Goal: Task Accomplishment & Management: Complete application form

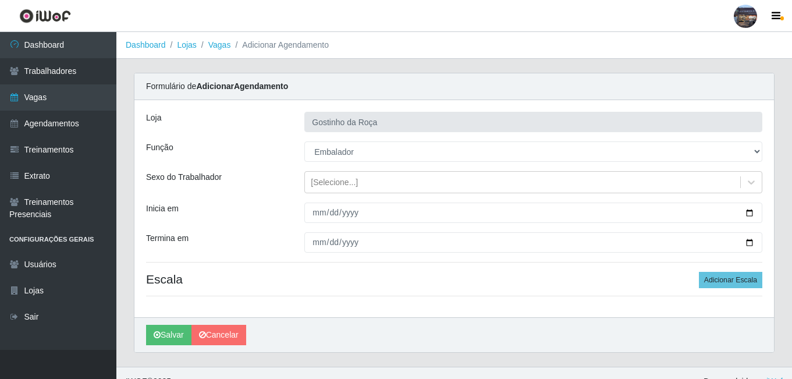
select select "1"
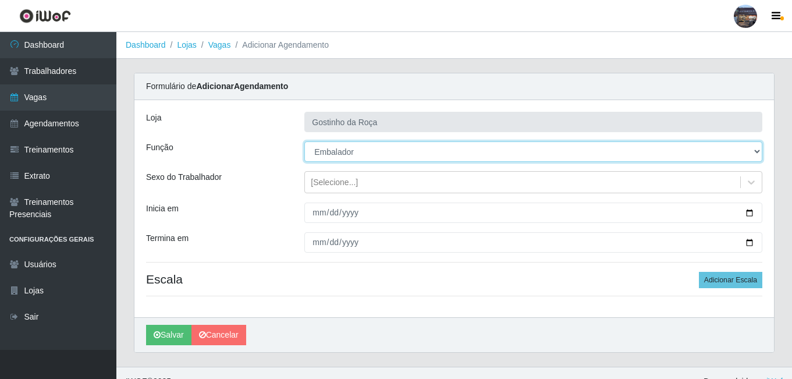
click at [344, 145] on select "[Selecione...] ASG ASG + ASG ++ Embalador Embalador + Embalador ++ Operador de …" at bounding box center [533, 151] width 458 height 20
click at [346, 145] on select "[Selecione...] ASG ASG + ASG ++ Embalador Embalador + Embalador ++ Operador de …" at bounding box center [533, 151] width 458 height 20
click at [304, 141] on select "[Selecione...] ASG ASG + ASG ++ Embalador Embalador + Embalador ++ Operador de …" at bounding box center [533, 151] width 458 height 20
click at [334, 141] on select "[Selecione...] ASG ASG + ASG ++ Embalador Embalador + Embalador ++ Operador de …" at bounding box center [533, 151] width 458 height 20
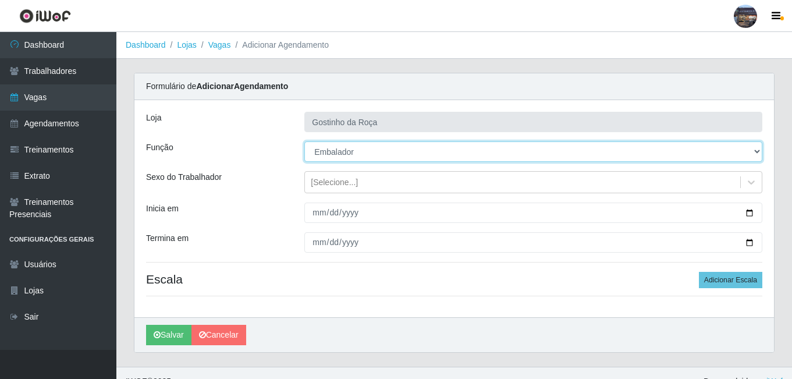
drag, startPoint x: 346, startPoint y: 147, endPoint x: 348, endPoint y: 141, distance: 6.8
click at [347, 147] on select "[Selecione...] ASG ASG + ASG ++ Embalador Embalador + Embalador ++ Operador de …" at bounding box center [533, 151] width 458 height 20
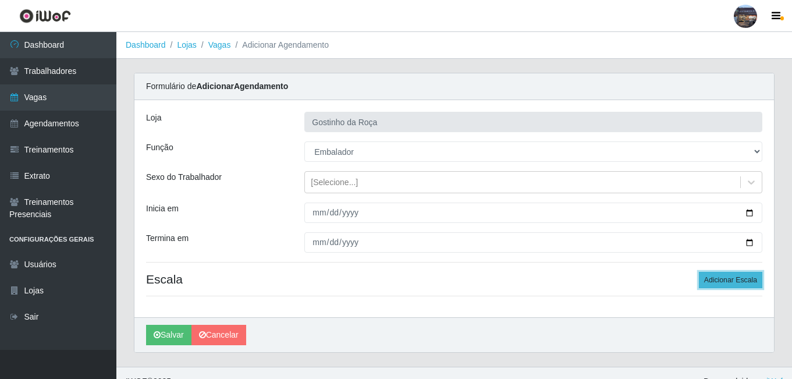
click at [728, 276] on button "Adicionar Escala" at bounding box center [730, 280] width 63 height 16
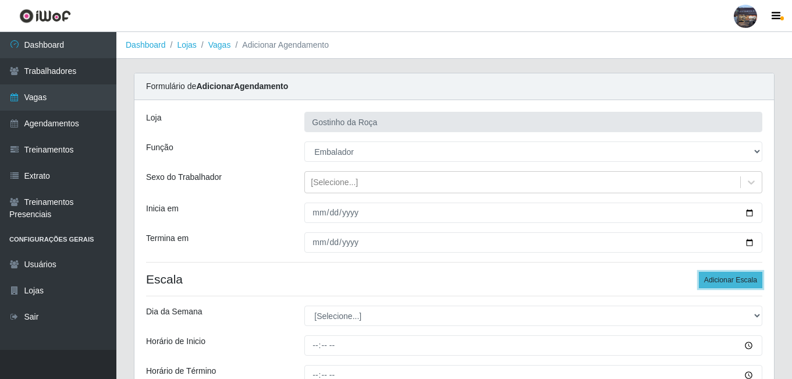
click at [728, 272] on button "Adicionar Escala" at bounding box center [730, 280] width 63 height 16
